Goal: Task Accomplishment & Management: Manage account settings

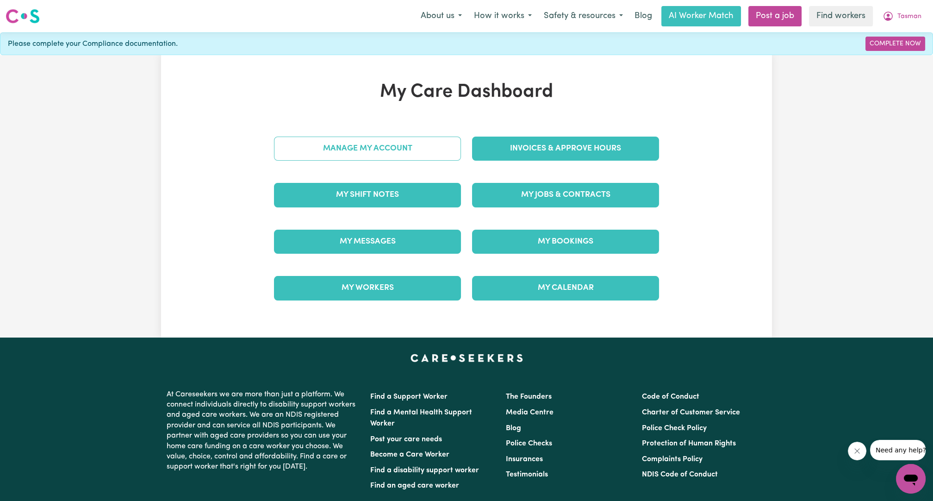
click at [409, 159] on link "Manage My Account" at bounding box center [367, 149] width 187 height 24
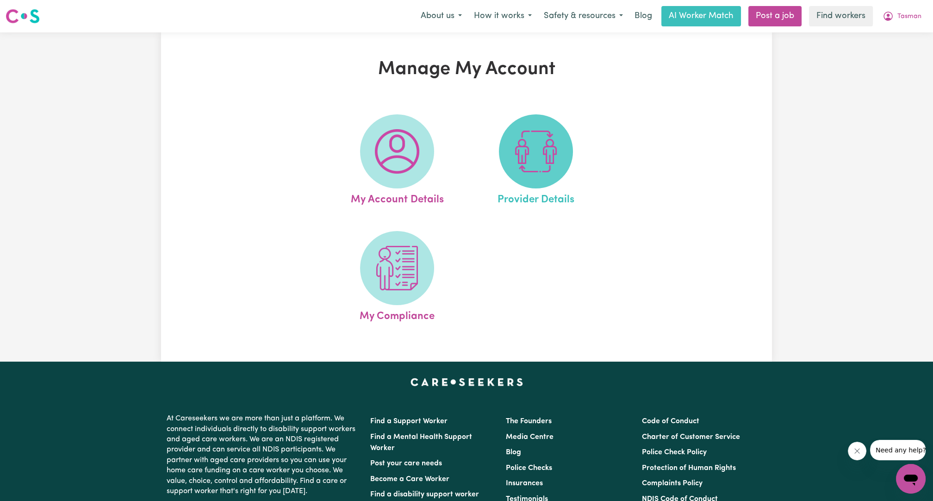
click at [534, 148] on img at bounding box center [536, 151] width 44 height 44
select select "NDIS_FUNDING_PLAN_MANAGED"
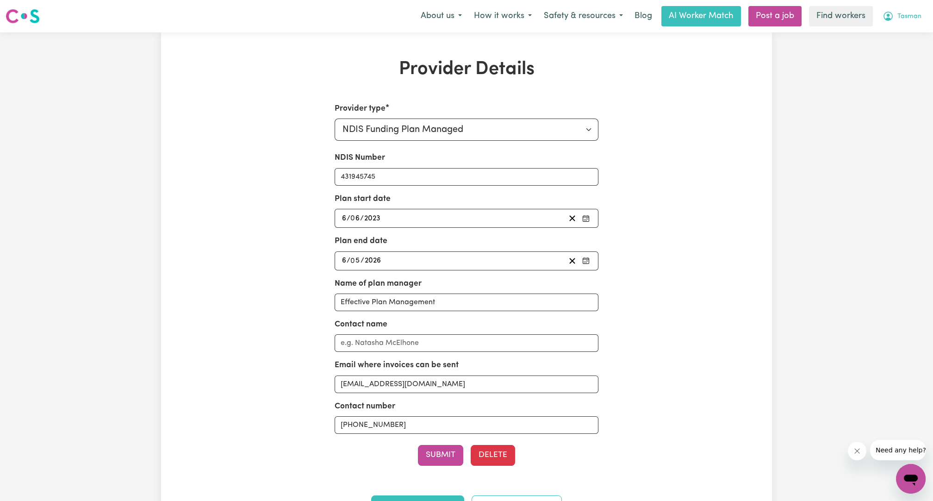
click at [897, 19] on button "Tasman" at bounding box center [902, 15] width 51 height 19
click at [888, 45] on link "Logout" at bounding box center [890, 53] width 73 height 18
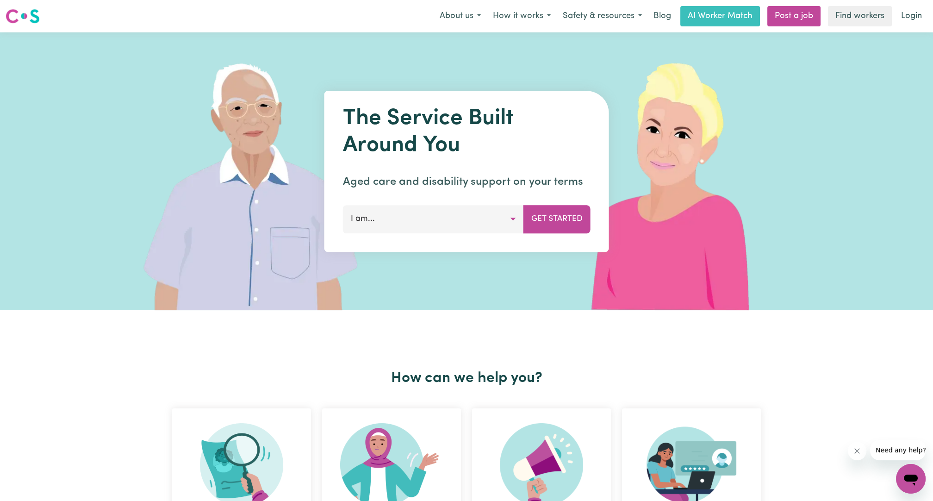
click at [903, 26] on link "Login" at bounding box center [912, 16] width 32 height 20
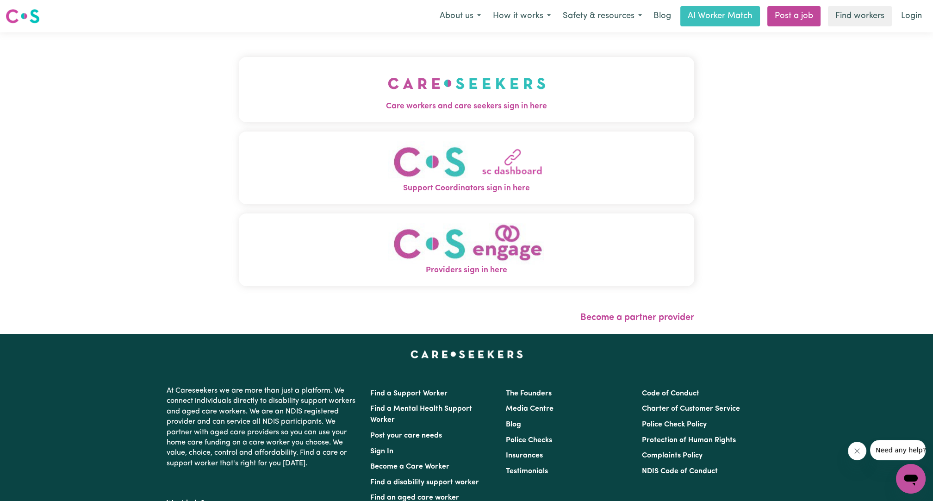
click at [545, 91] on button "Care workers and care seekers sign in here" at bounding box center [466, 89] width 455 height 65
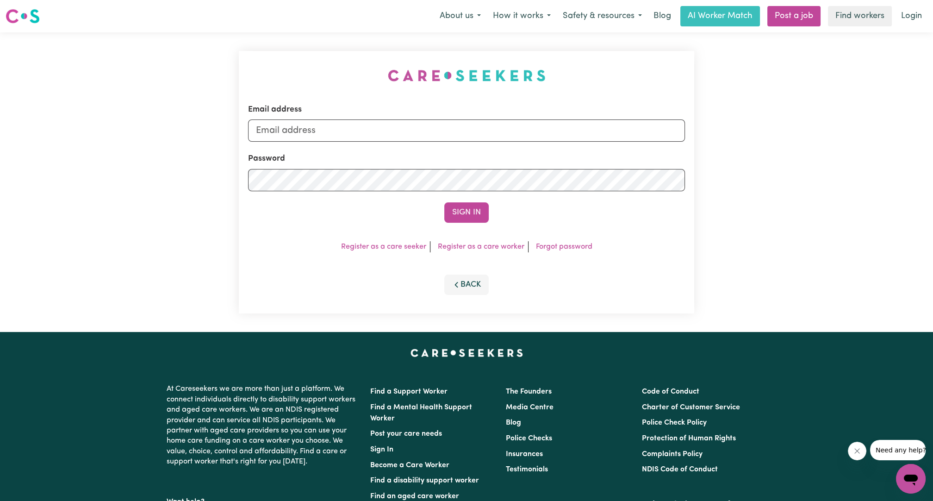
click at [558, 118] on div "Email address" at bounding box center [466, 123] width 437 height 38
drag, startPoint x: 542, startPoint y: 125, endPoint x: 511, endPoint y: 134, distance: 32.4
click at [542, 125] on input "Email address" at bounding box center [466, 130] width 437 height 22
drag, startPoint x: 302, startPoint y: 132, endPoint x: 446, endPoint y: 132, distance: 143.5
click at [446, 131] on input "[EMAIL_ADDRESS][PERSON_NAME][DOMAIN_NAME]" at bounding box center [466, 130] width 437 height 22
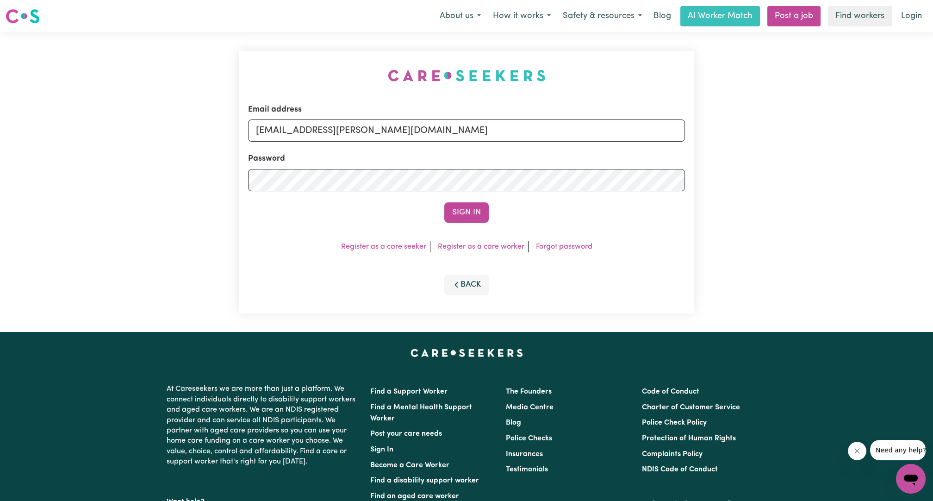
type input "[EMAIL_ADDRESS][PERSON_NAME][DOMAIN_NAME]"
click at [460, 198] on form "Email address [EMAIL_ADDRESS][DOMAIN_NAME] Password Sign In" at bounding box center [466, 163] width 437 height 119
click at [464, 214] on button "Sign In" at bounding box center [466, 212] width 44 height 20
